Goal: Book appointment/travel/reservation

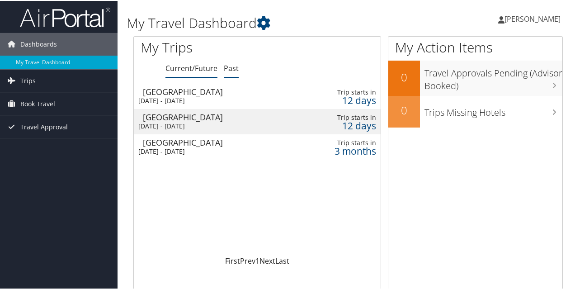
click at [232, 72] on link "Past" at bounding box center [231, 67] width 15 height 10
click at [188, 69] on link "Current/Future" at bounding box center [191, 67] width 52 height 10
click at [44, 80] on link "Trips" at bounding box center [59, 80] width 118 height 23
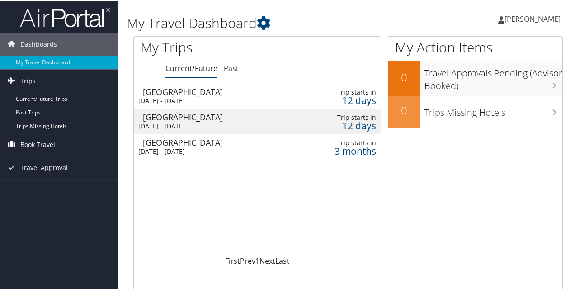
click at [48, 143] on span "Book Travel" at bounding box center [37, 143] width 35 height 23
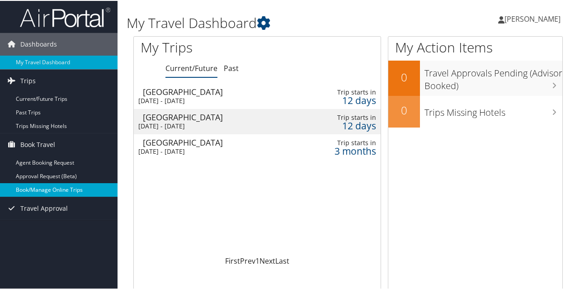
click at [43, 190] on link "Book/Manage Online Trips" at bounding box center [59, 189] width 118 height 14
click at [205, 147] on div "[DATE] - [DATE]" at bounding box center [202, 151] width 128 height 8
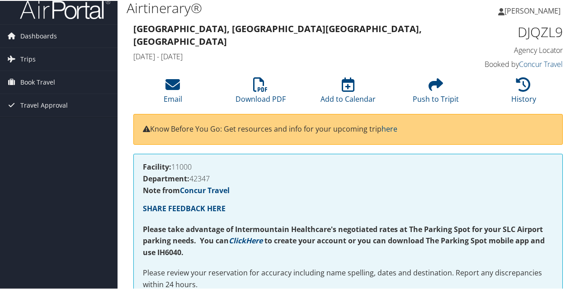
scroll to position [8, 0]
